Goal: Information Seeking & Learning: Learn about a topic

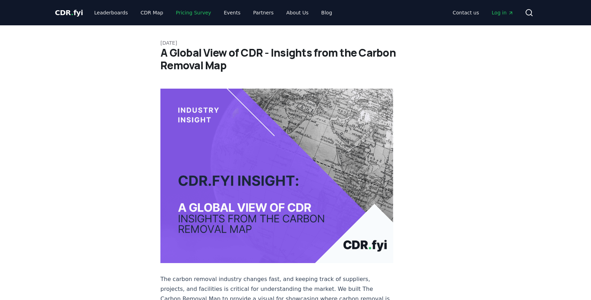
click at [193, 13] on link "Pricing Survey" at bounding box center [193, 12] width 46 height 13
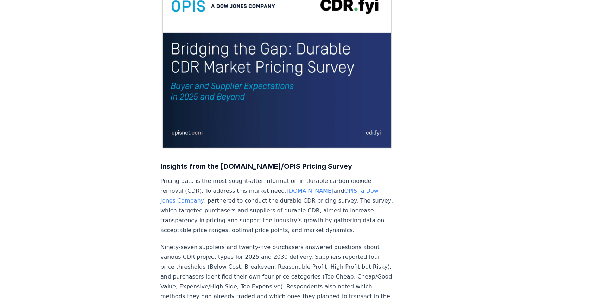
scroll to position [99, 0]
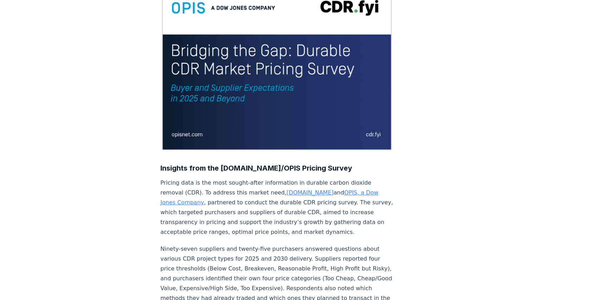
click at [300, 105] on img at bounding box center [277, 64] width 233 height 175
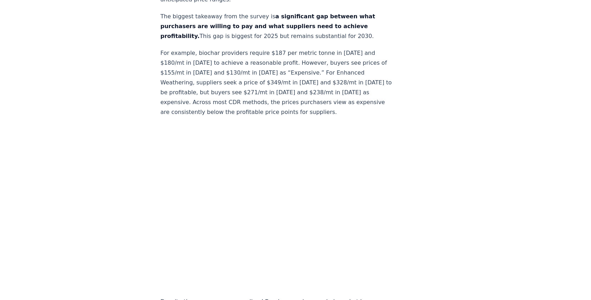
scroll to position [431, 0]
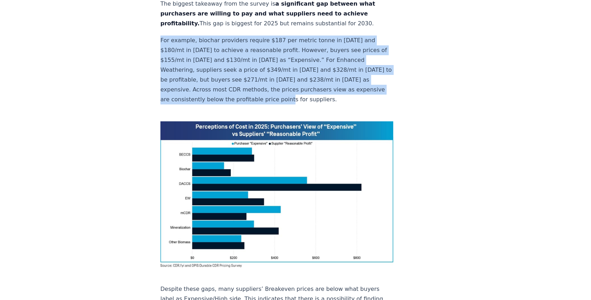
drag, startPoint x: 161, startPoint y: 28, endPoint x: 377, endPoint y: 77, distance: 221.6
click at [377, 77] on p "For example, biochar providers require $187 per metric tonne in 2025 and $180/m…" at bounding box center [277, 70] width 233 height 69
click at [343, 54] on p "For example, biochar providers require $187 per metric tonne in 2025 and $180/m…" at bounding box center [277, 70] width 233 height 69
drag, startPoint x: 371, startPoint y: 80, endPoint x: 159, endPoint y: 28, distance: 218.2
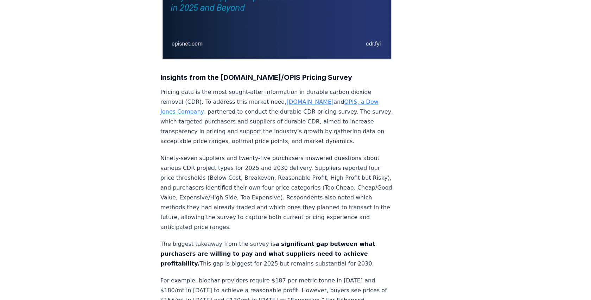
scroll to position [190, 0]
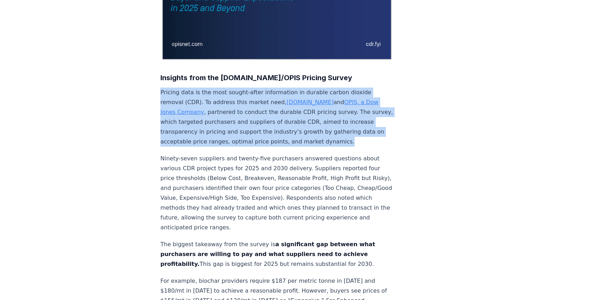
drag, startPoint x: 162, startPoint y: 91, endPoint x: 389, endPoint y: 142, distance: 233.1
click at [389, 142] on p "Pricing data is the most sought-after information in durable carbon dioxide rem…" at bounding box center [277, 117] width 233 height 59
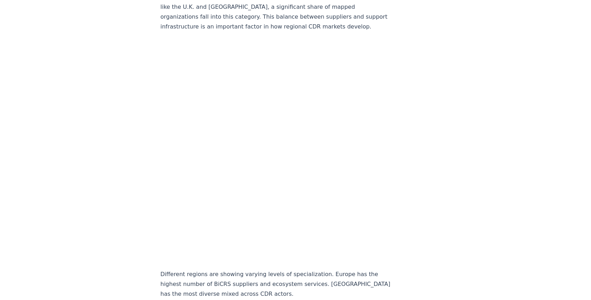
scroll to position [1696, 0]
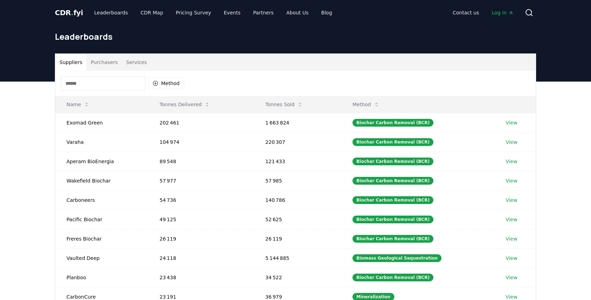
click at [106, 61] on button "Purchasers" at bounding box center [105, 62] width 36 height 17
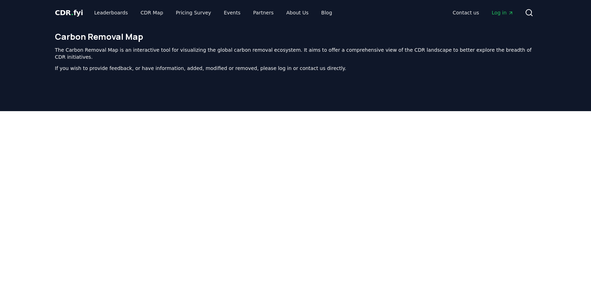
scroll to position [217, 0]
